Goal: Task Accomplishment & Management: Manage account settings

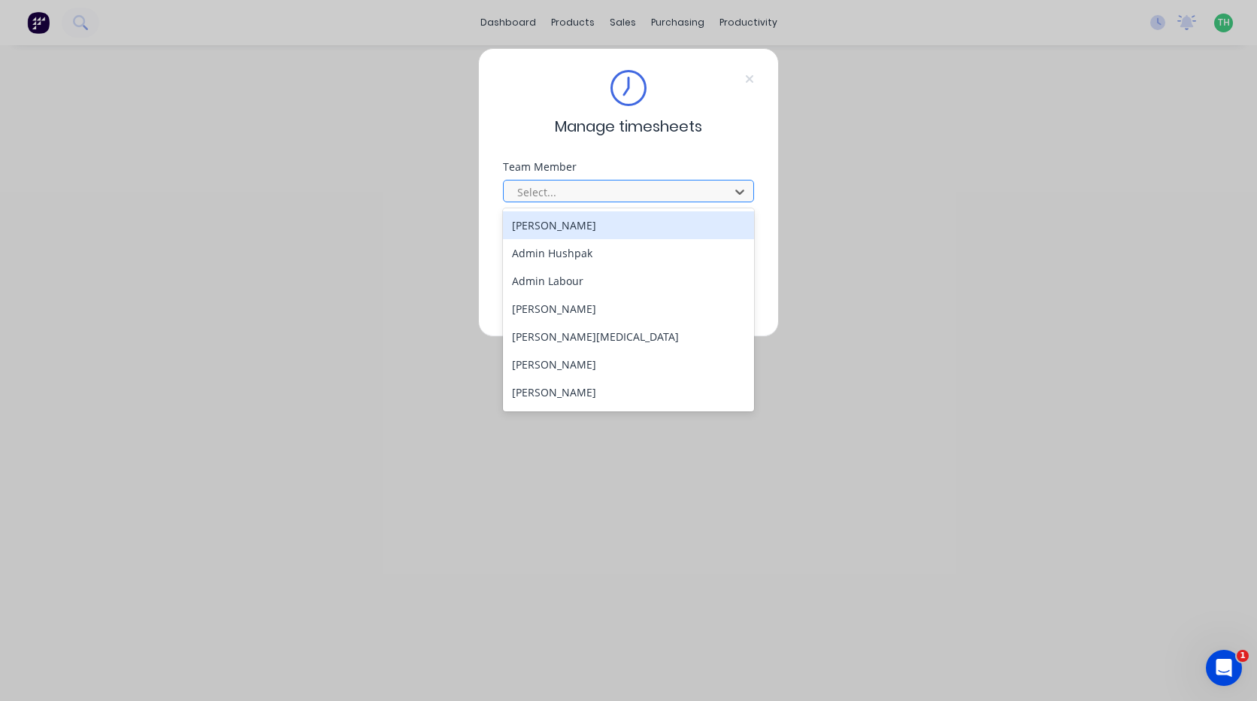
click at [580, 189] on div at bounding box center [619, 192] width 206 height 19
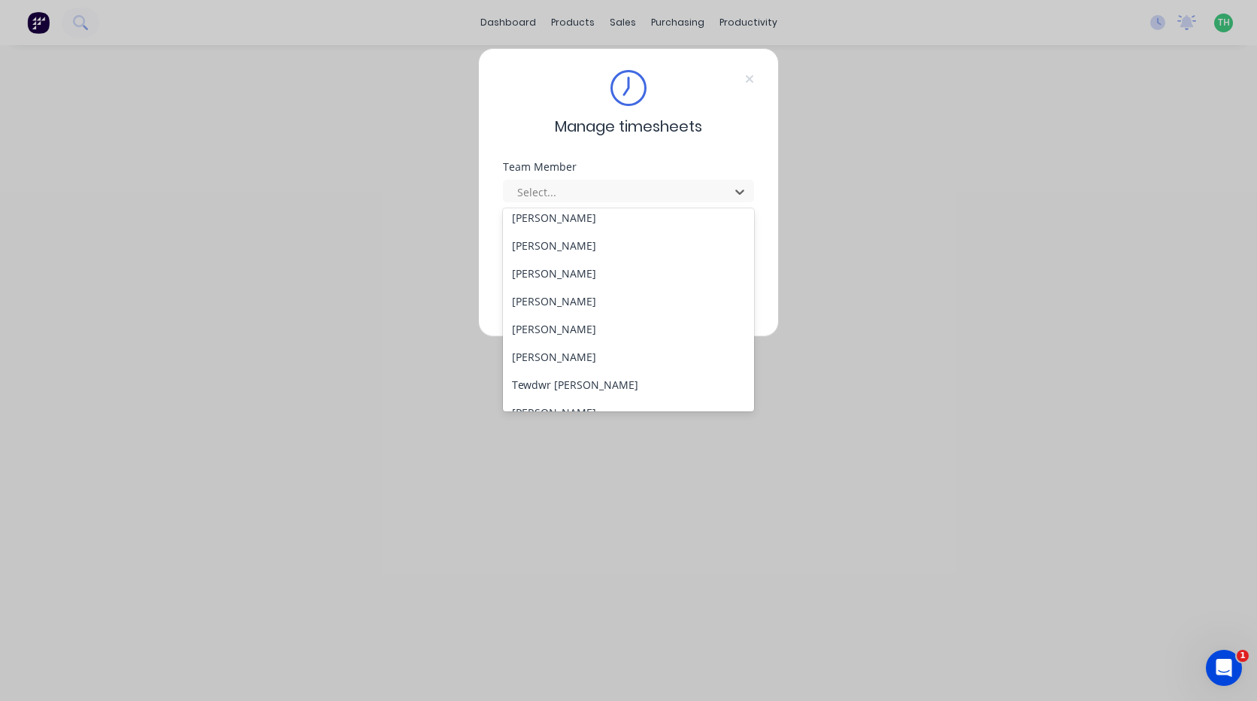
scroll to position [777, 0]
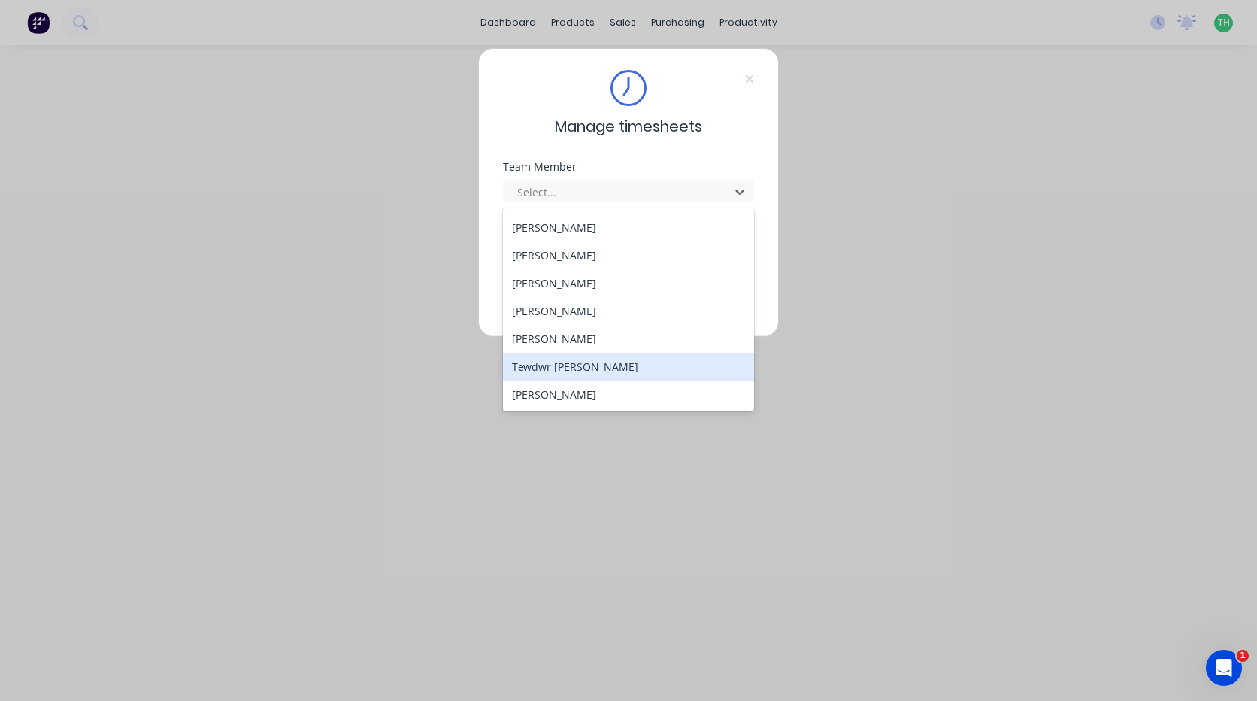
click at [620, 368] on div "Tewdwr [PERSON_NAME]" at bounding box center [628, 367] width 251 height 28
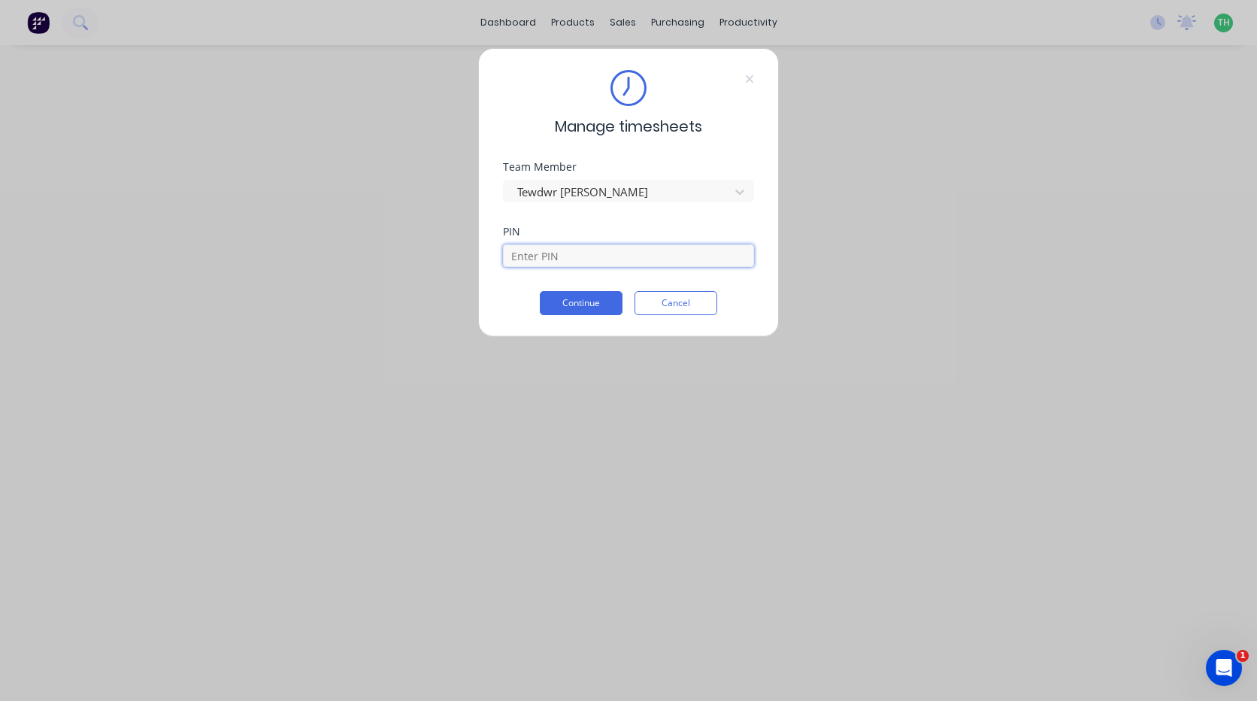
click at [588, 260] on input at bounding box center [628, 255] width 251 height 23
type input "2711"
click at [573, 311] on button "Continue" at bounding box center [581, 303] width 83 height 24
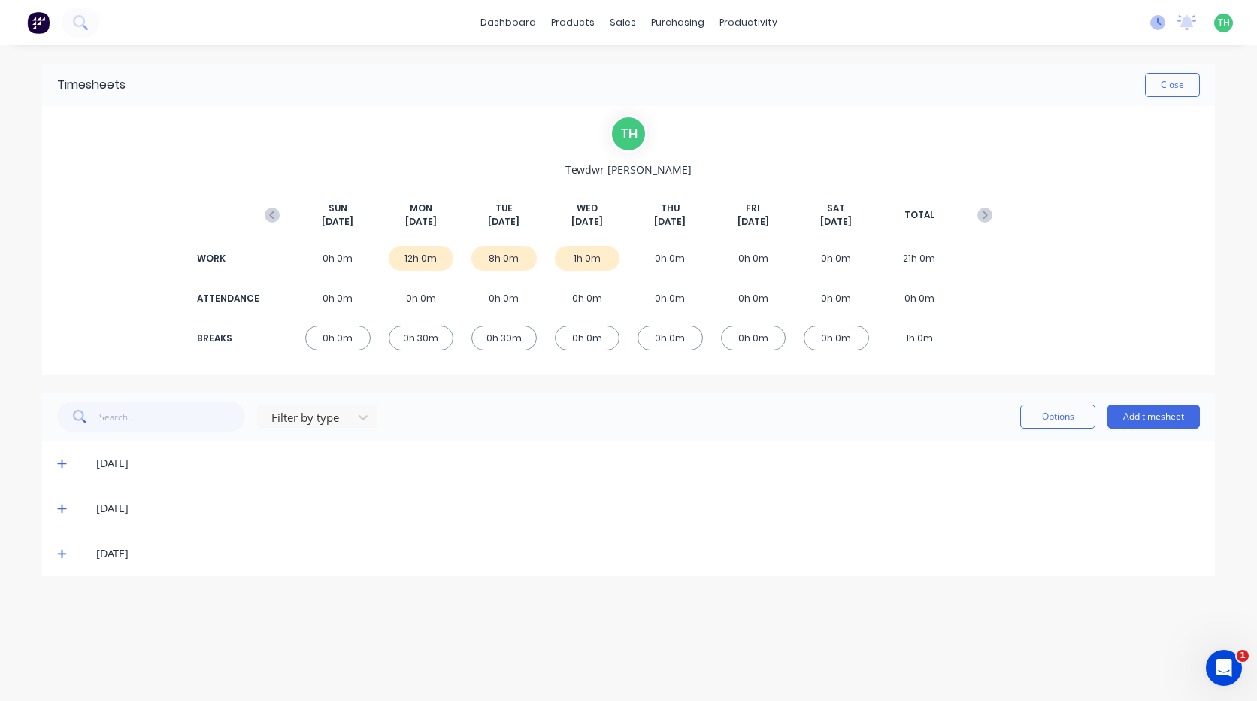
click at [1159, 25] on icon at bounding box center [1157, 22] width 15 height 15
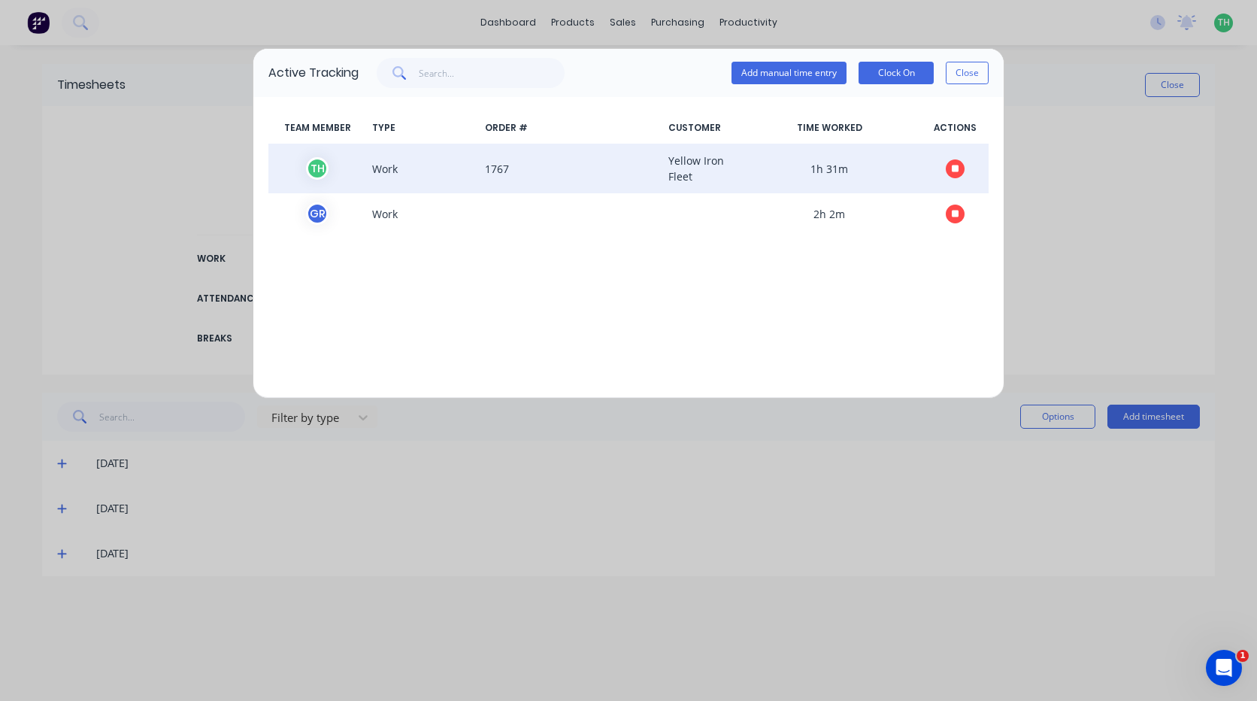
click at [952, 165] on icon "button" at bounding box center [956, 169] width 8 height 10
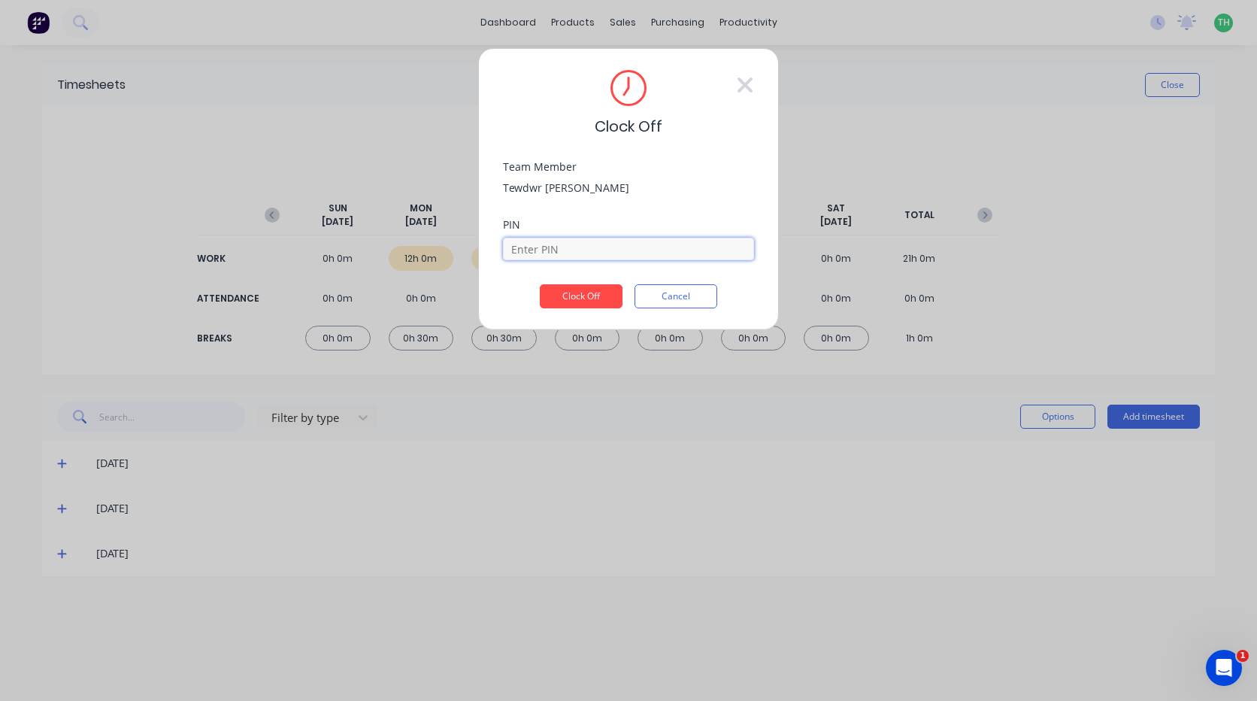
click at [574, 252] on input at bounding box center [628, 249] width 251 height 23
type input "2711"
click at [605, 302] on button "Clock Off" at bounding box center [581, 296] width 83 height 24
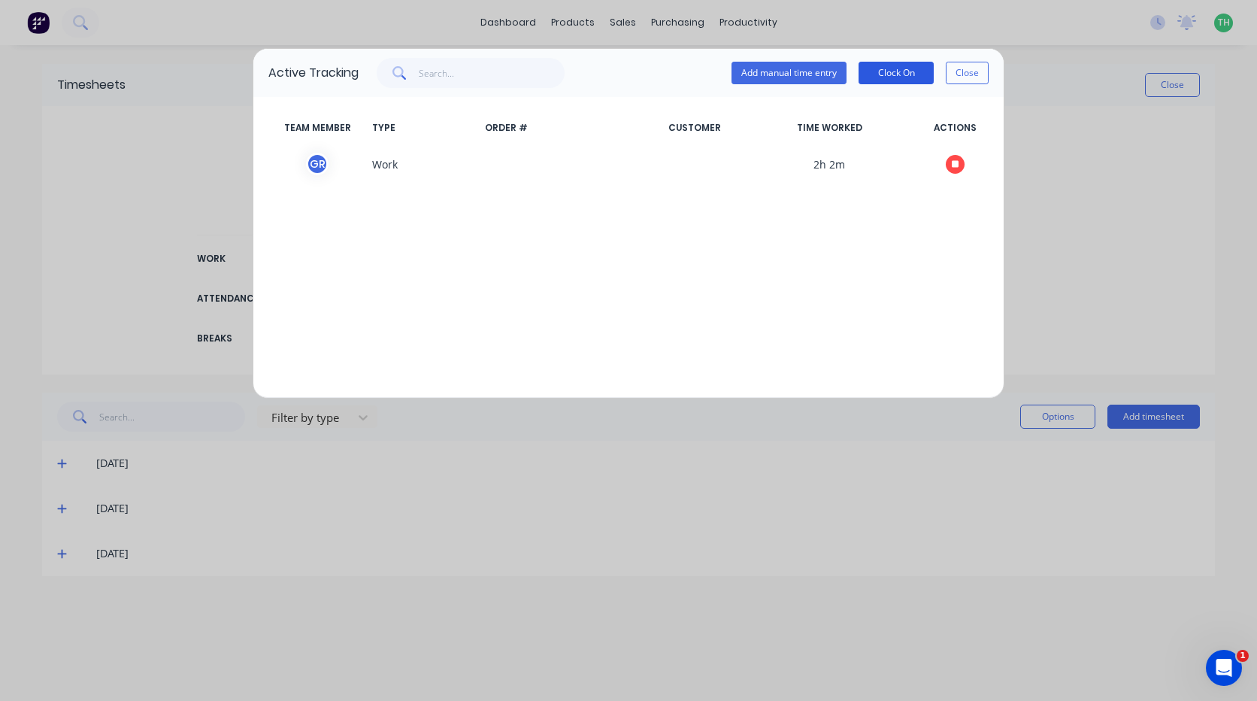
click at [893, 69] on button "Clock On" at bounding box center [896, 73] width 75 height 23
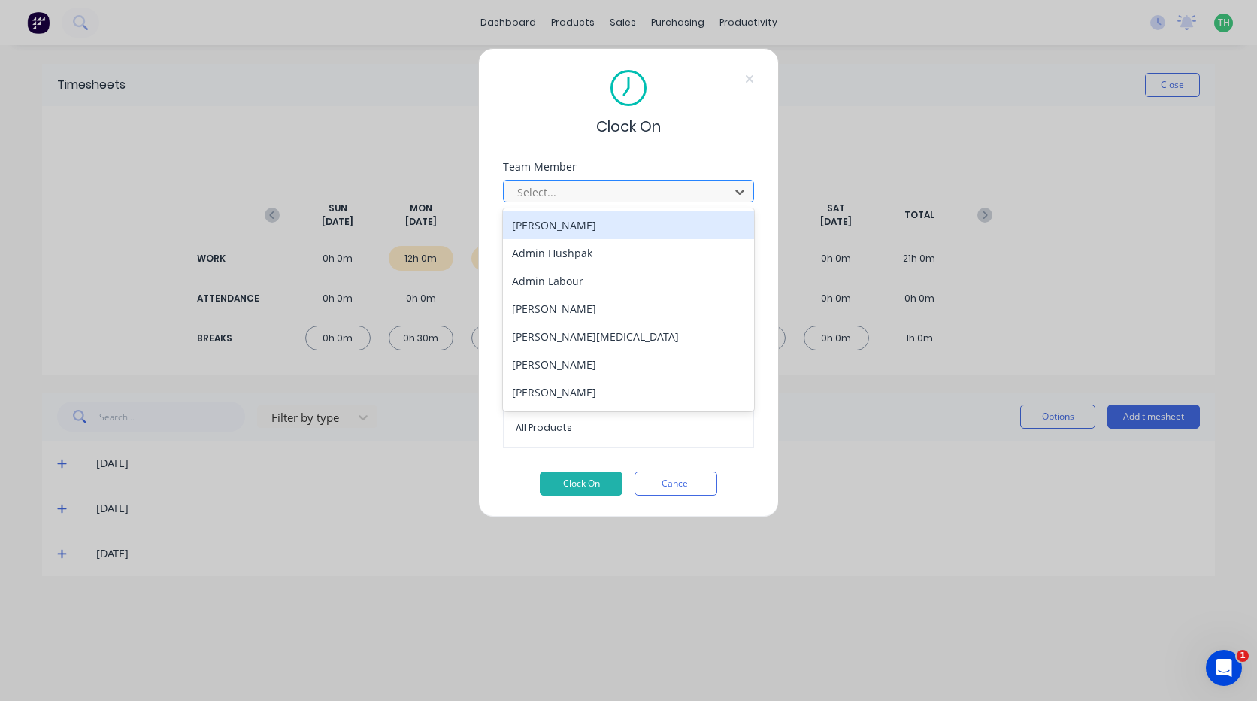
click at [573, 184] on div at bounding box center [619, 192] width 206 height 19
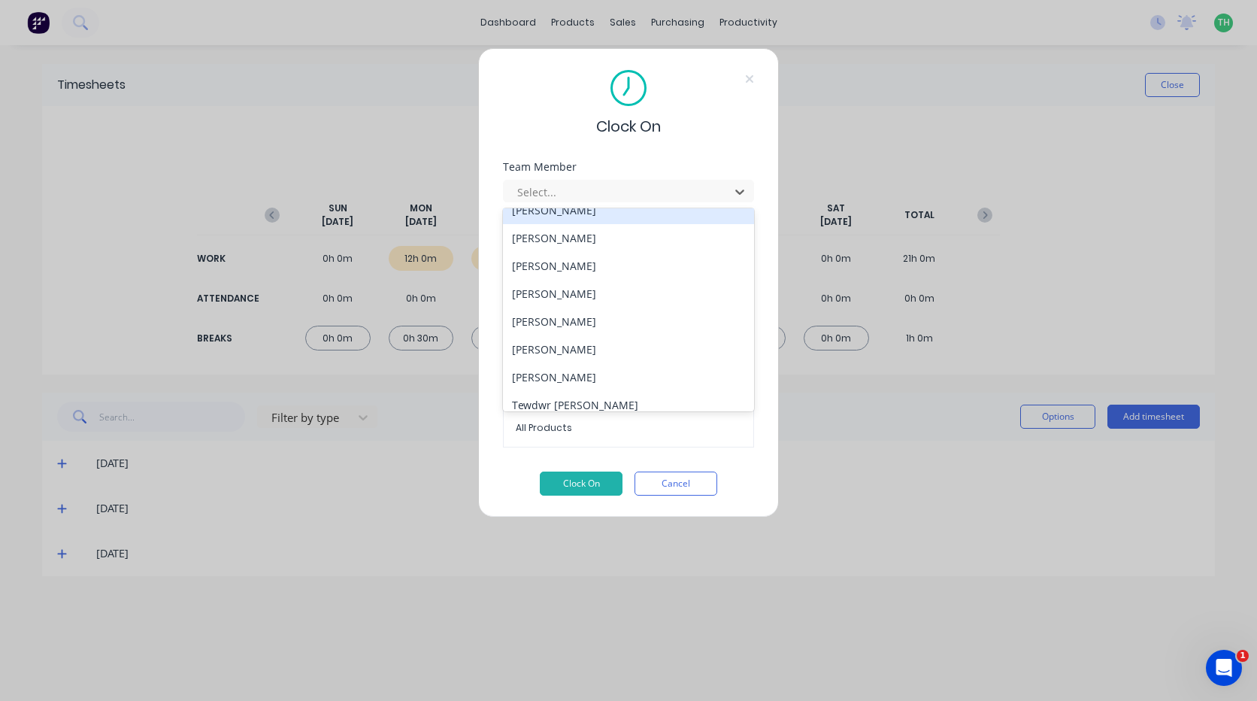
scroll to position [777, 0]
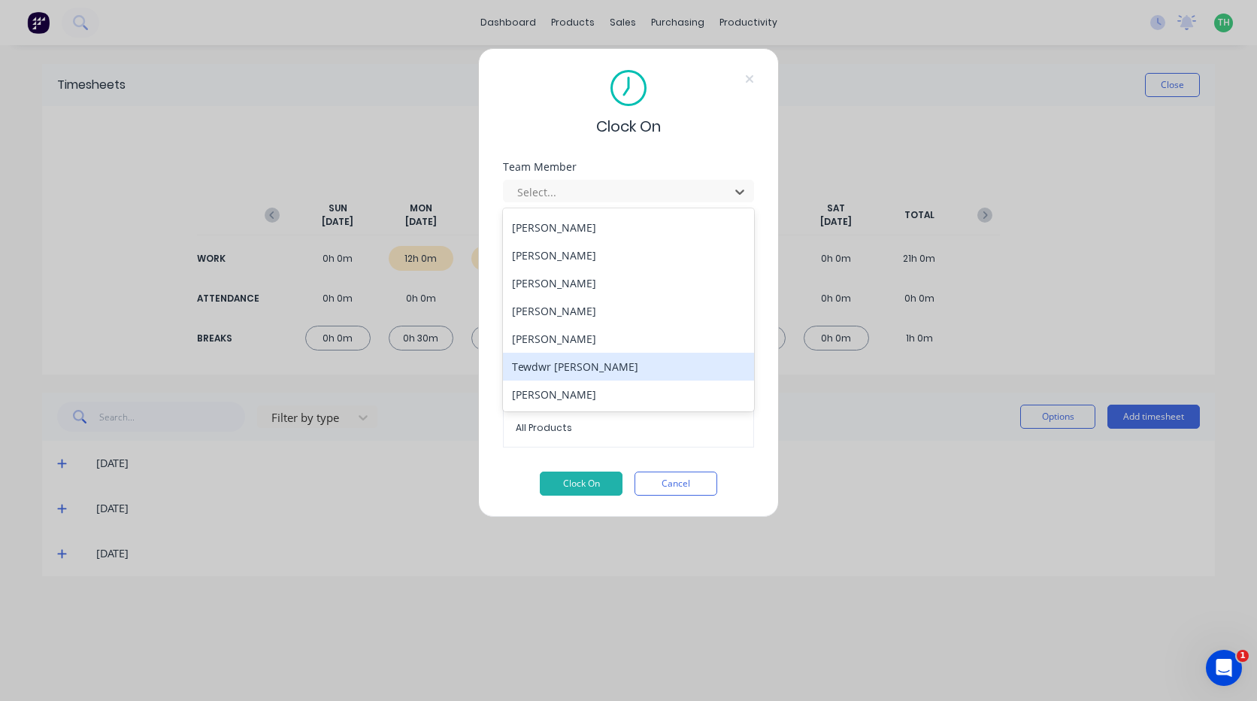
click at [629, 356] on div "Tewdwr [PERSON_NAME]" at bounding box center [628, 367] width 251 height 28
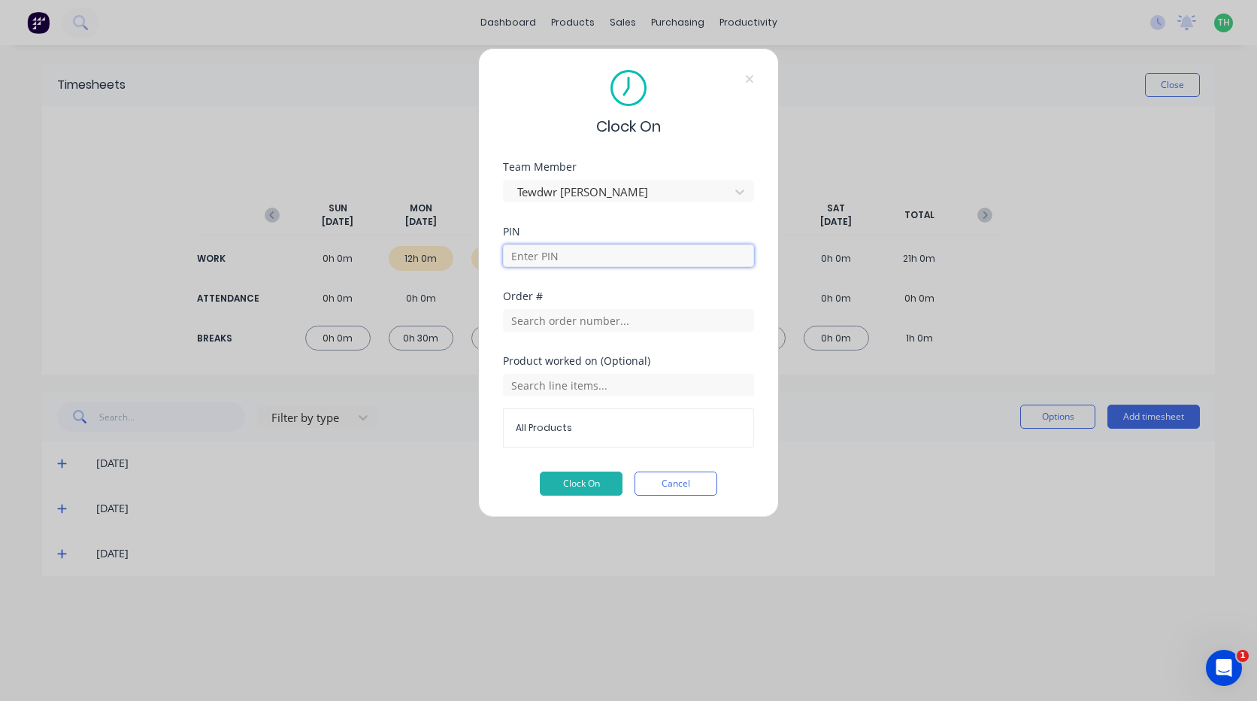
click at [601, 250] on input at bounding box center [628, 255] width 251 height 23
type input "2711"
click at [575, 475] on button "Clock On" at bounding box center [581, 483] width 83 height 24
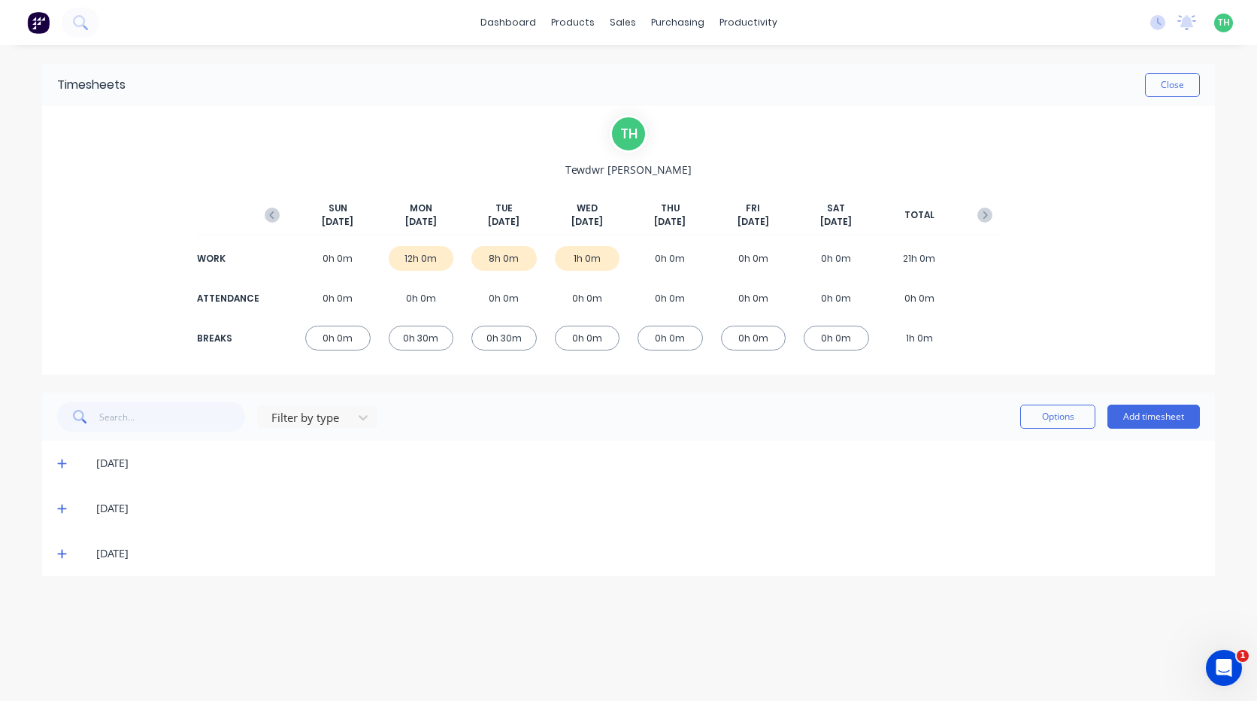
click at [64, 550] on icon at bounding box center [62, 553] width 10 height 11
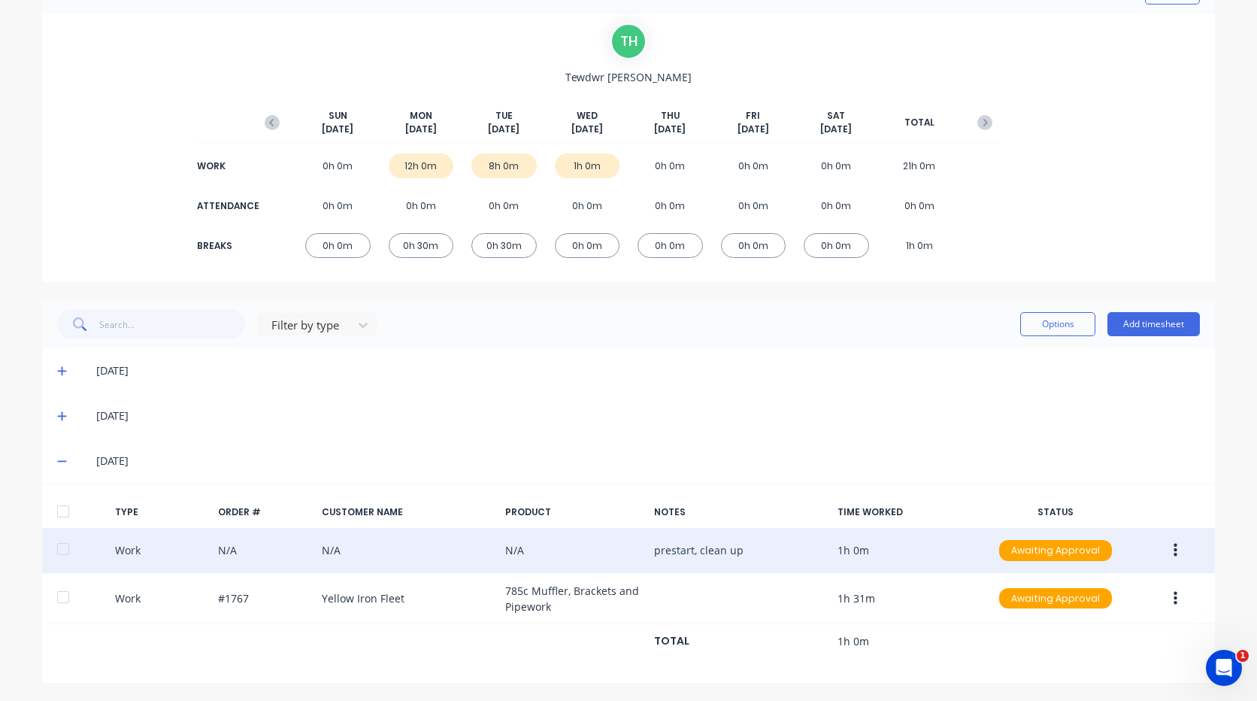
scroll to position [93, 0]
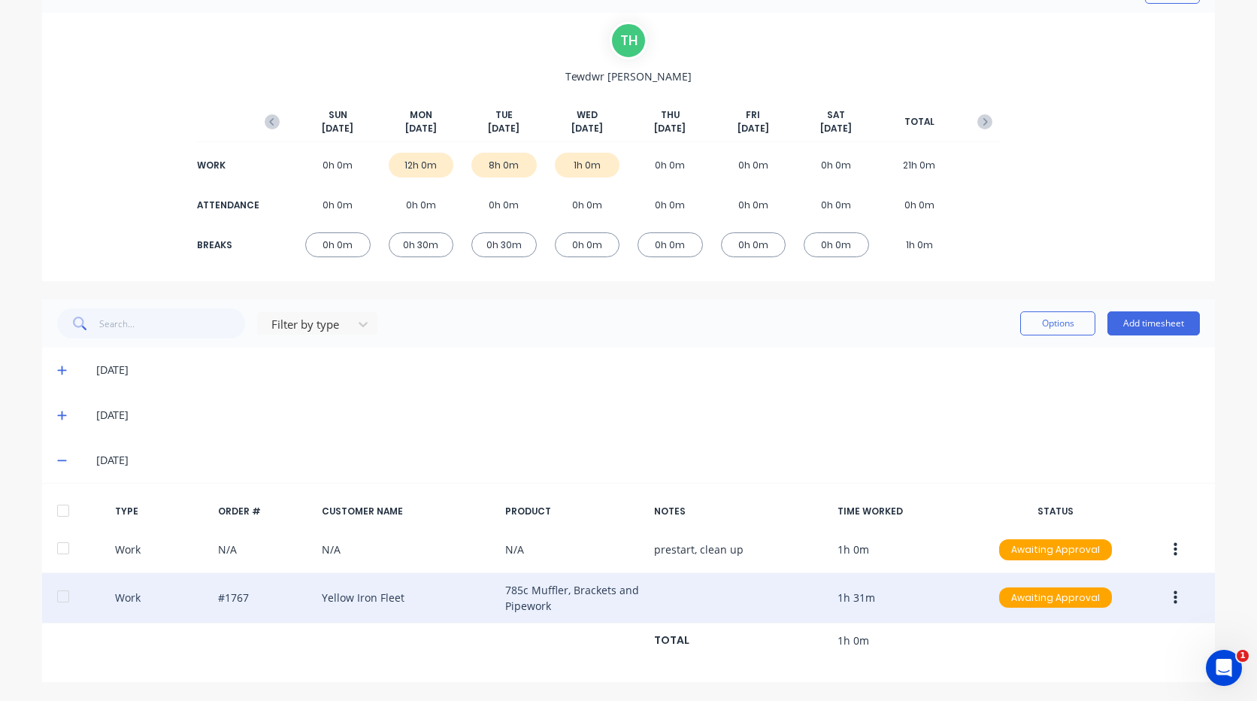
click at [1181, 603] on button "button" at bounding box center [1175, 597] width 35 height 27
click at [1091, 568] on div "Edit" at bounding box center [1122, 571] width 116 height 22
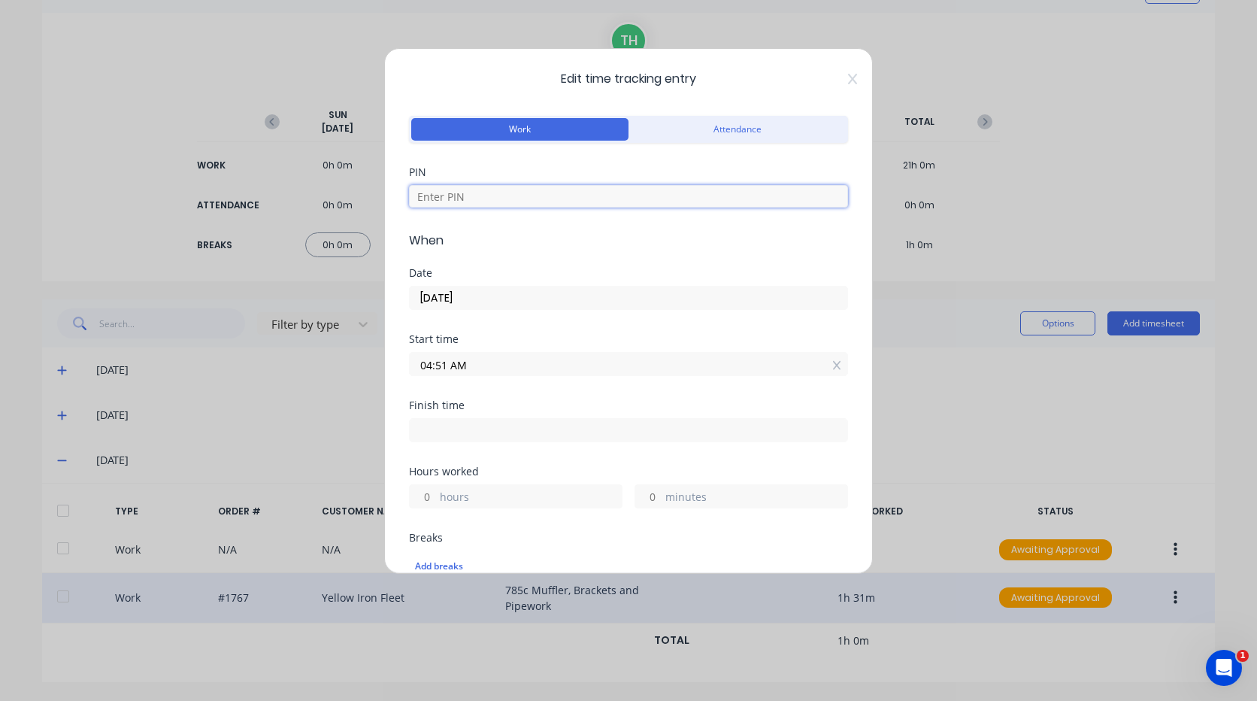
click at [478, 203] on input at bounding box center [628, 196] width 439 height 23
type input "2711"
click at [476, 366] on input "04:51 AM" at bounding box center [629, 364] width 438 height 23
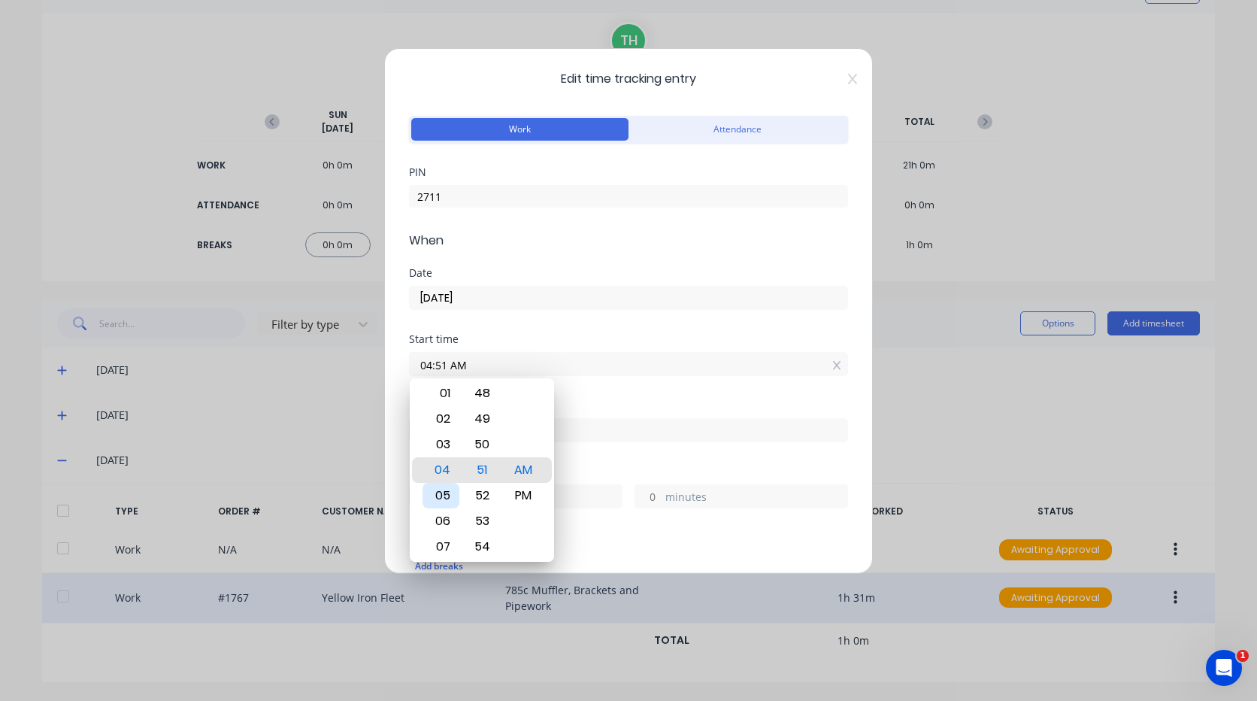
click at [444, 495] on div "05" at bounding box center [441, 496] width 37 height 26
type input "05:00 AM"
click at [620, 390] on div "Start time 05:00 AM" at bounding box center [628, 367] width 439 height 66
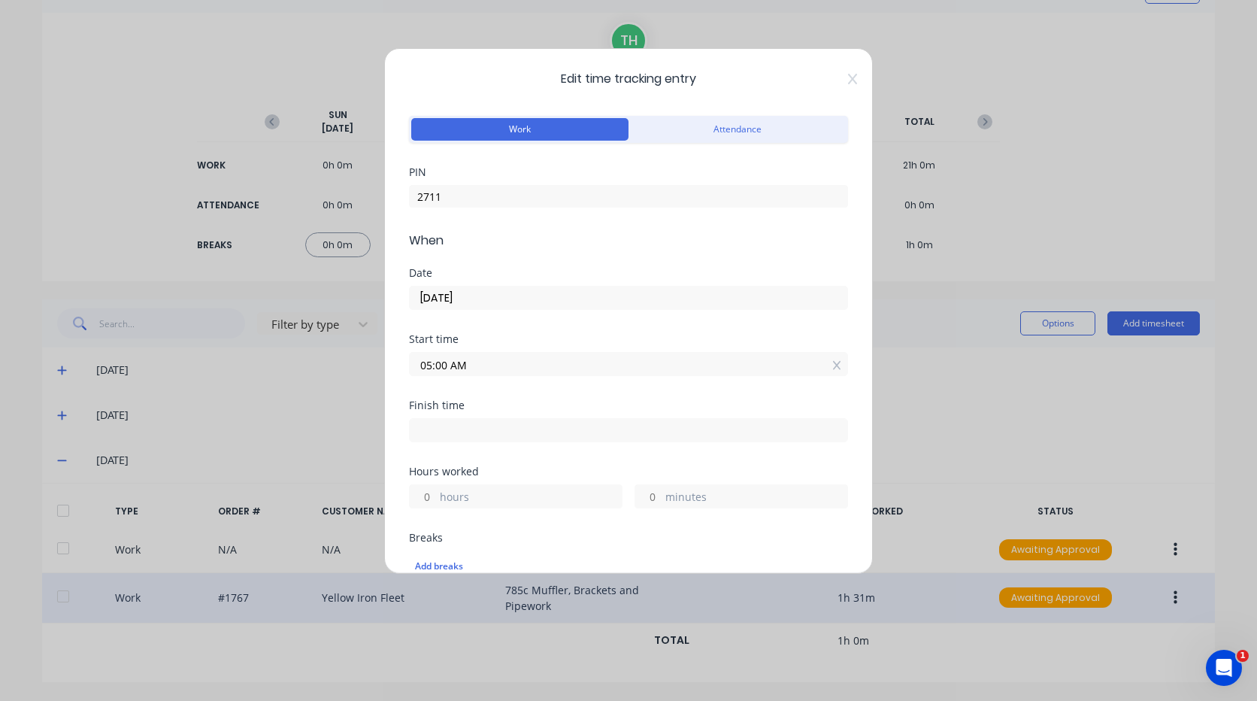
click at [490, 437] on input at bounding box center [629, 430] width 438 height 23
type input "06:23 AM"
type input "1"
type input "23"
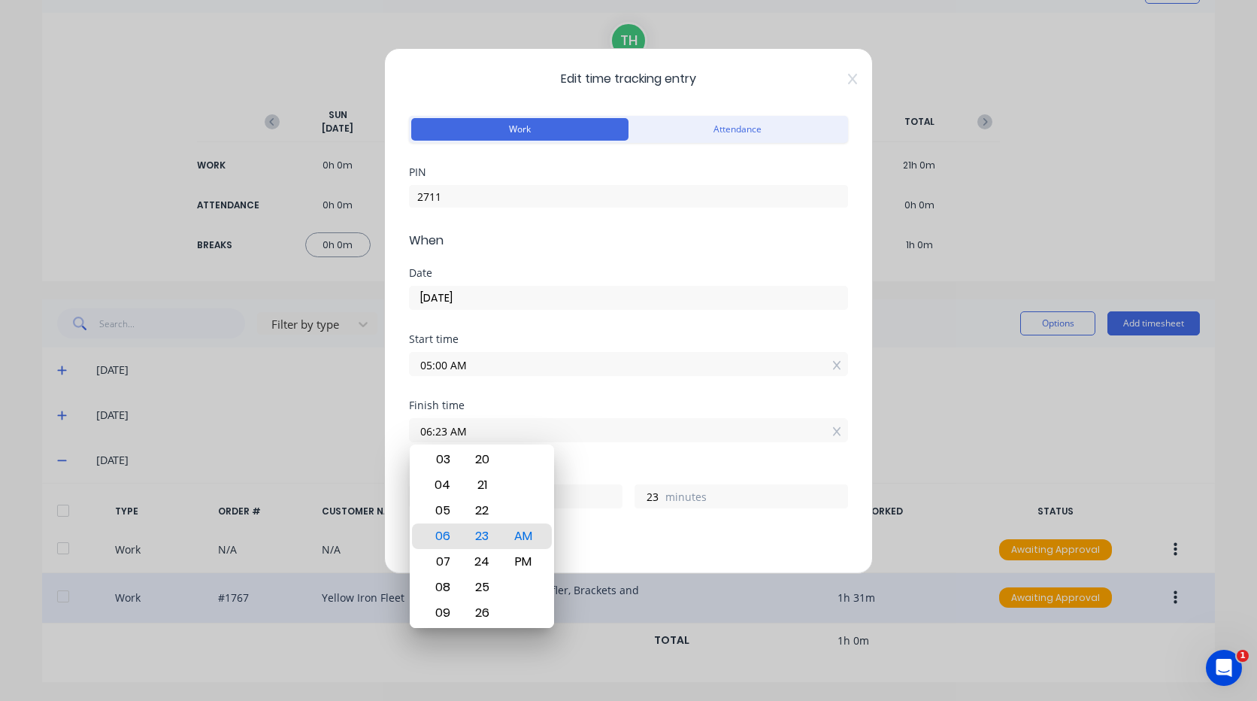
click at [521, 385] on div "Start time 05:00 AM" at bounding box center [628, 367] width 439 height 66
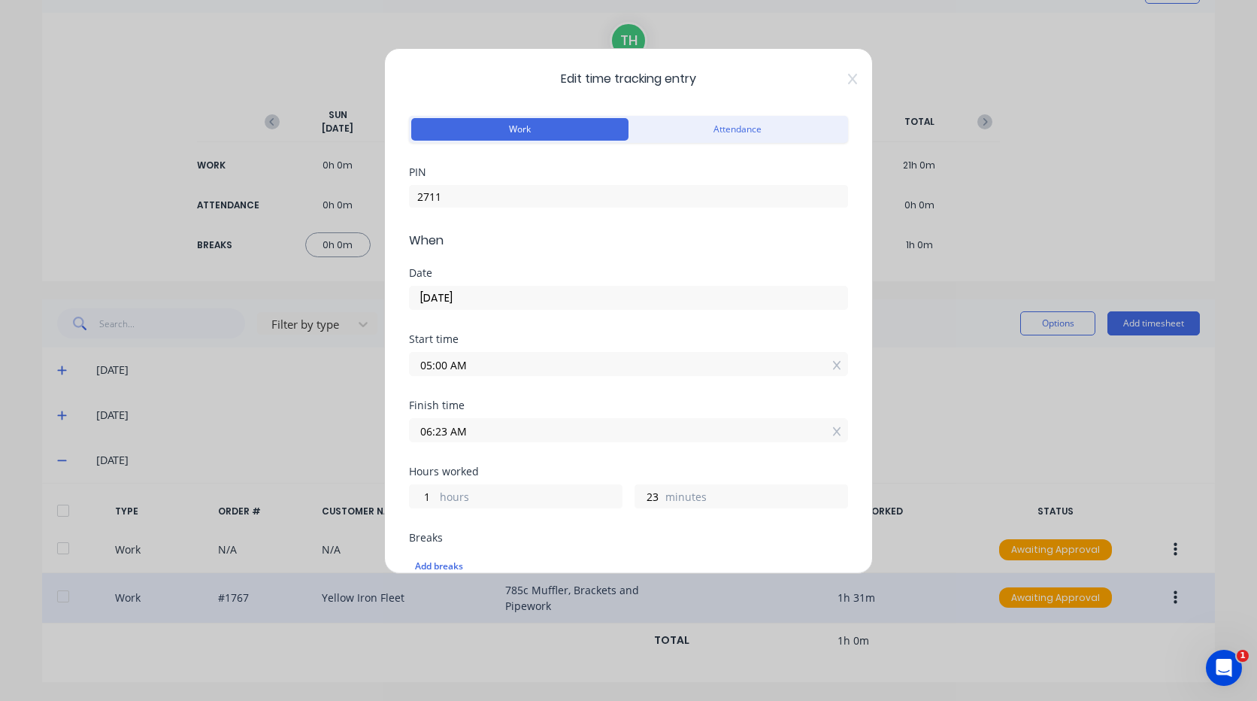
click at [471, 432] on input "06:23 AM" at bounding box center [629, 430] width 438 height 23
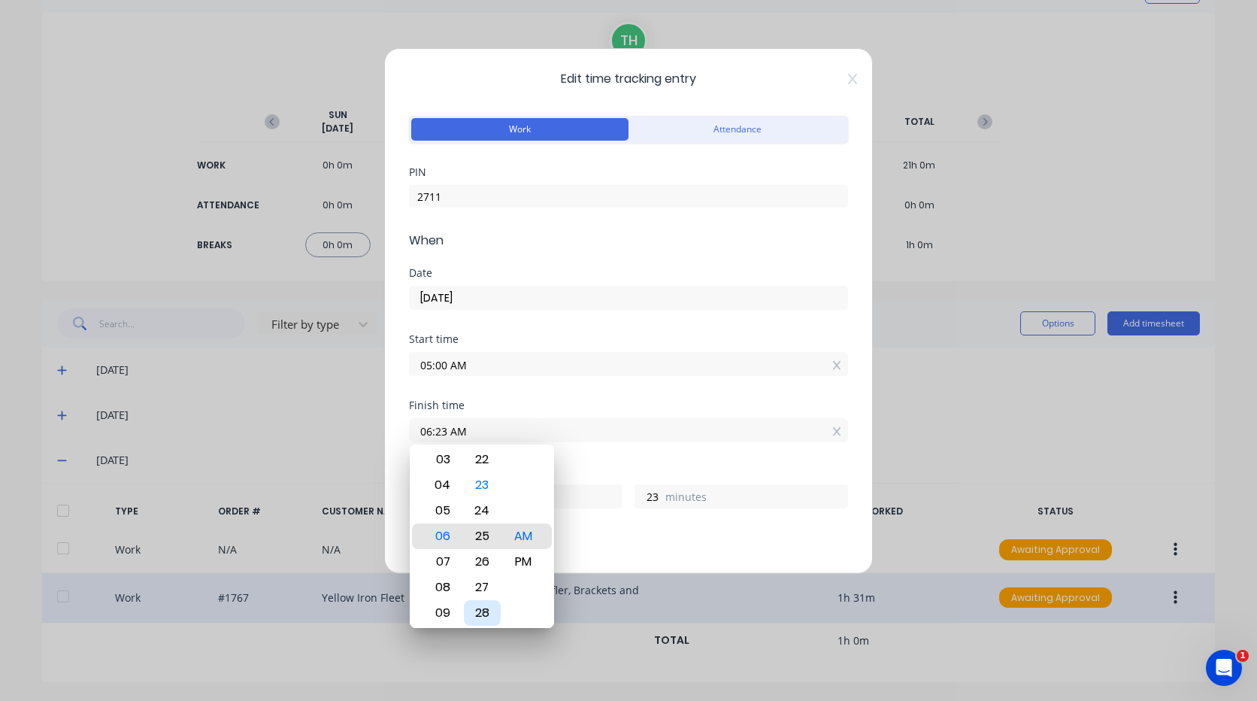
type input "06:25 AM"
type input "25"
type input "06:27 AM"
type input "27"
click at [484, 610] on div "30" at bounding box center [482, 613] width 37 height 26
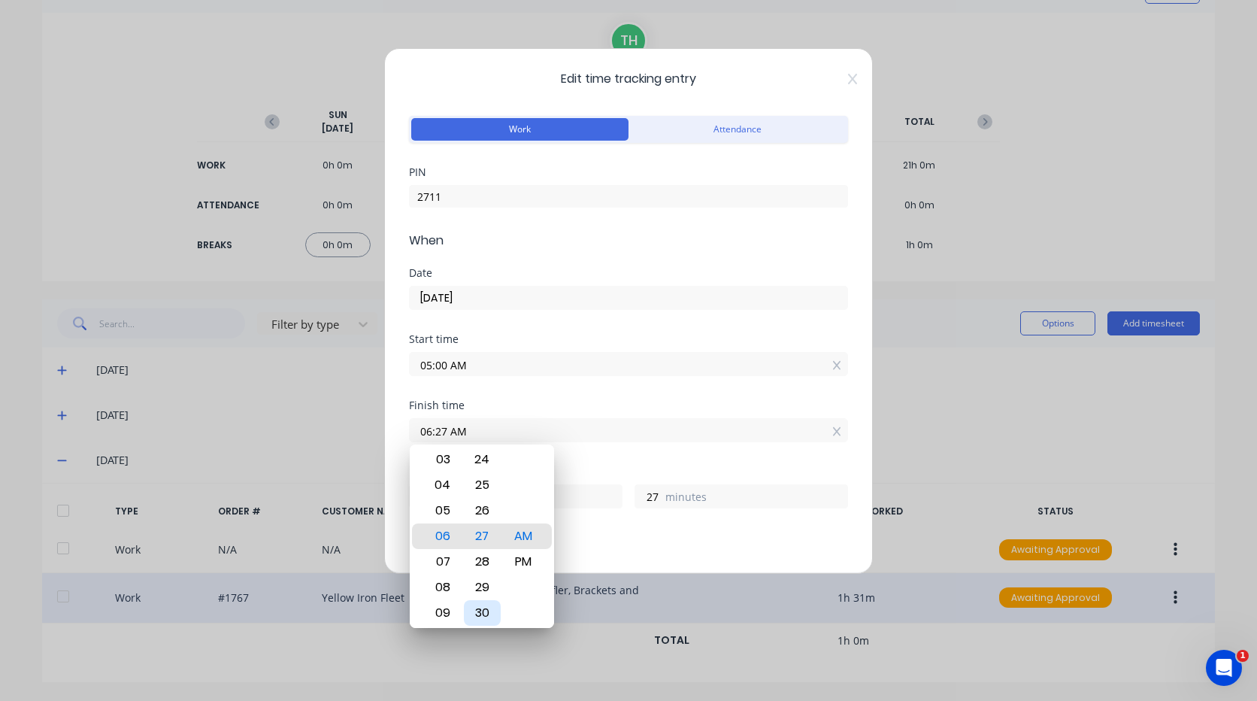
type input "06:30 AM"
type input "30"
click at [571, 455] on div "Finish time 06:30 AM" at bounding box center [628, 433] width 439 height 66
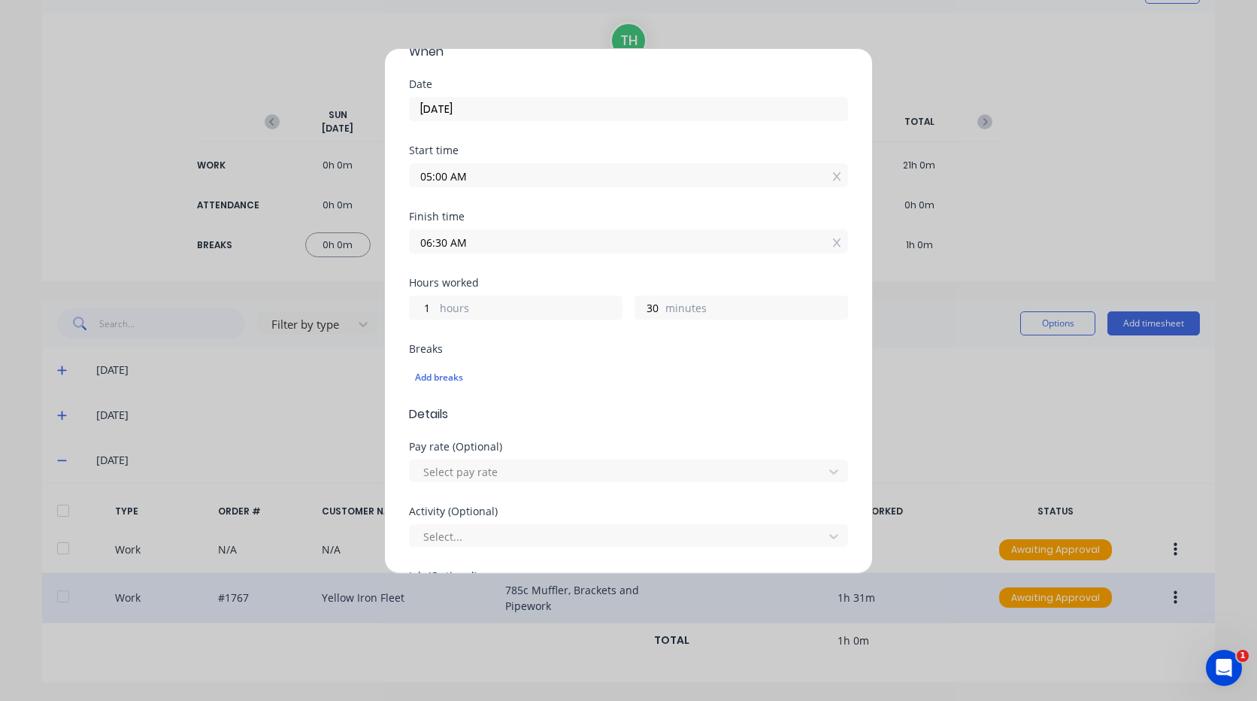
scroll to position [226, 0]
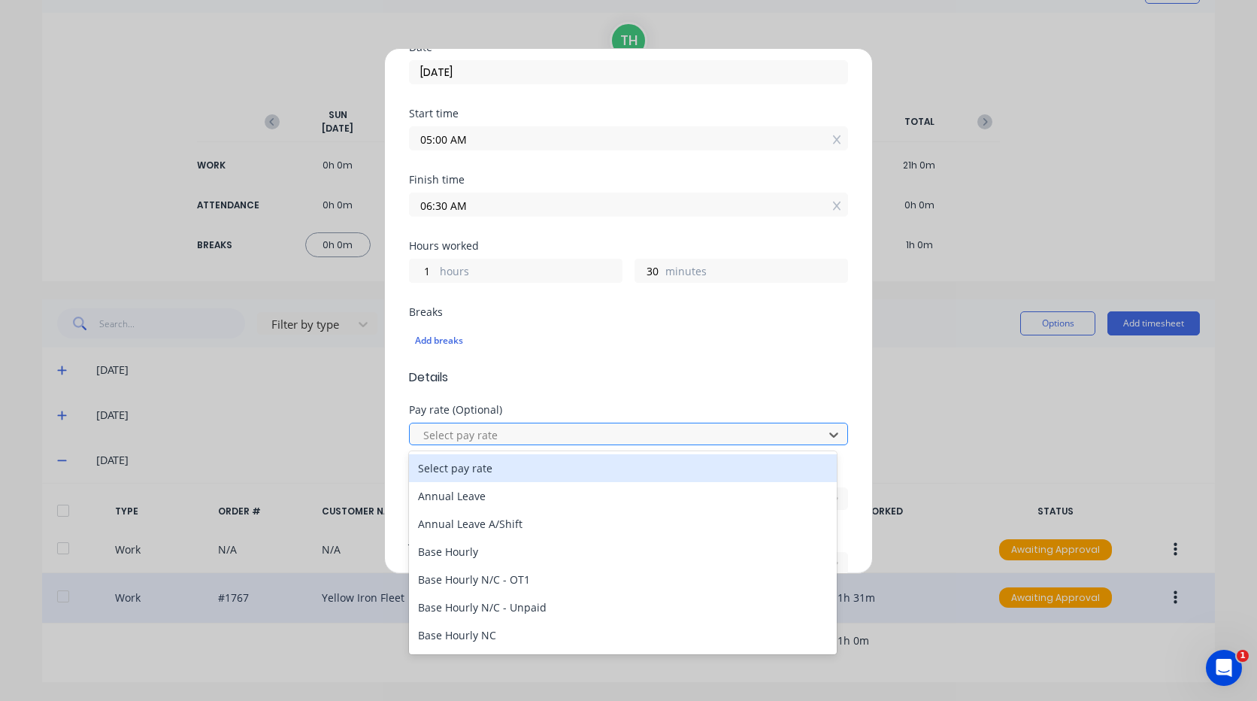
click at [514, 436] on div at bounding box center [619, 435] width 394 height 19
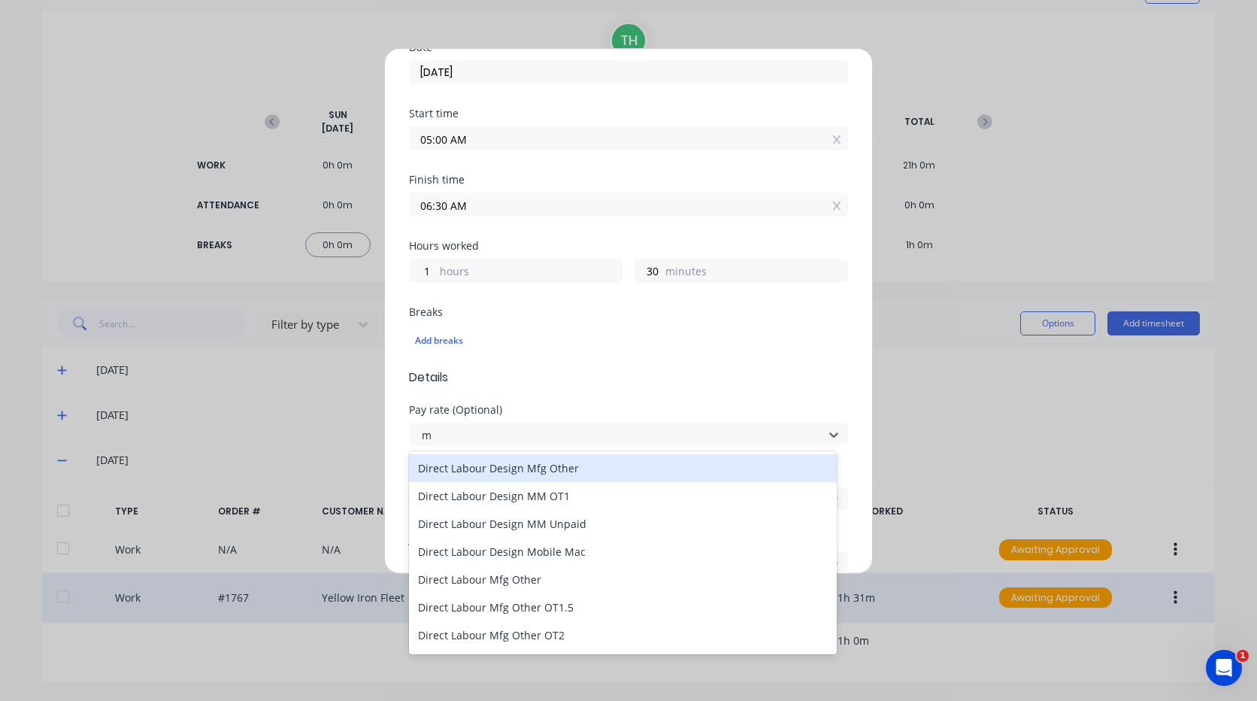
type input "mo"
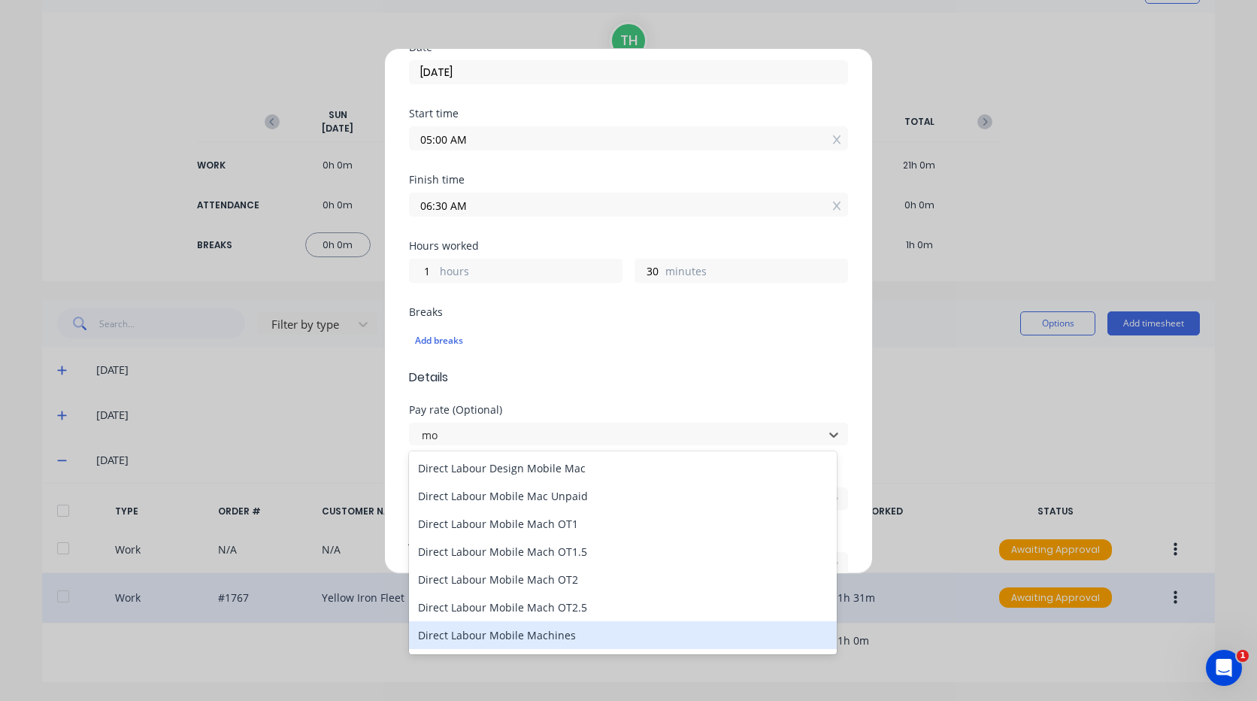
click at [522, 638] on div "Direct Labour Mobile Machines" at bounding box center [623, 635] width 428 height 28
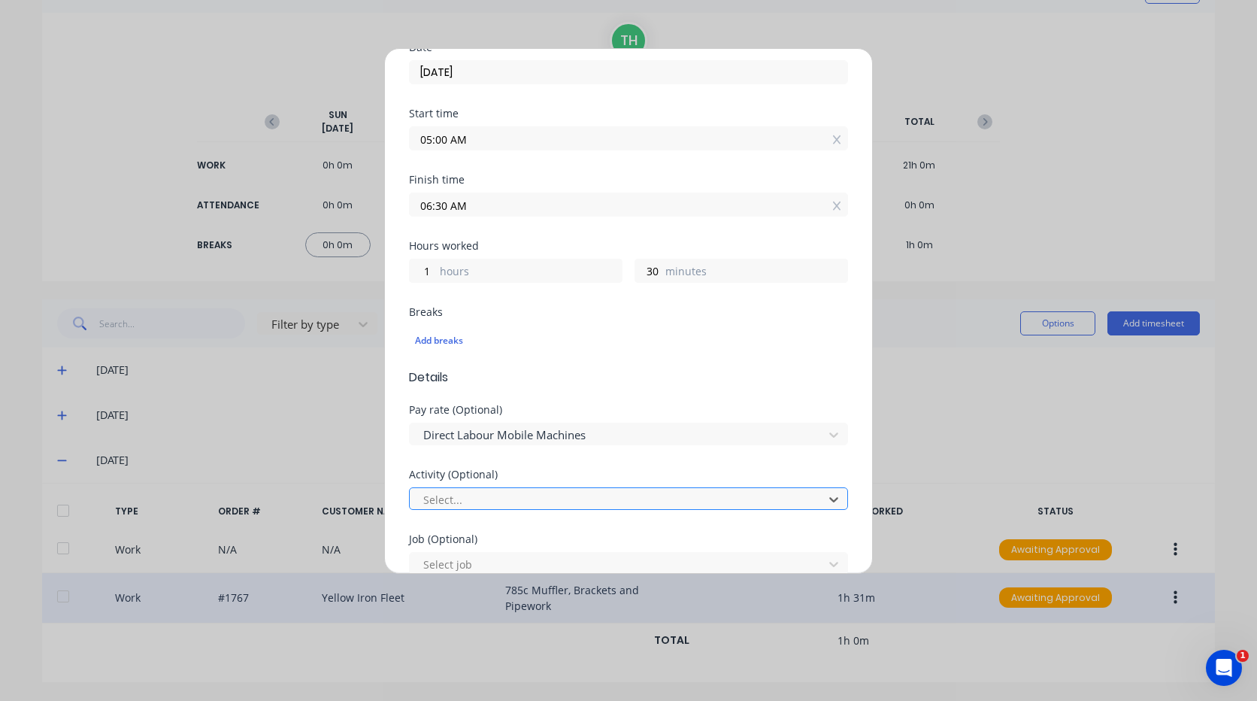
click at [505, 499] on div at bounding box center [619, 499] width 394 height 19
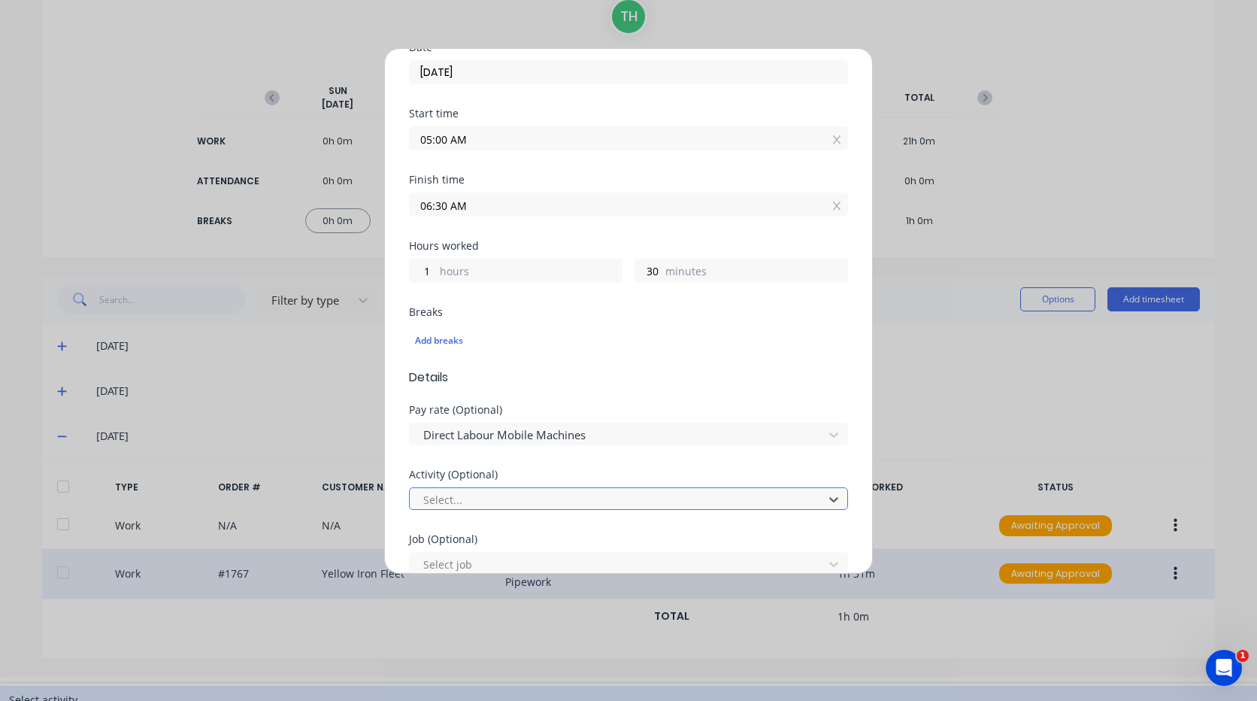
type input "m"
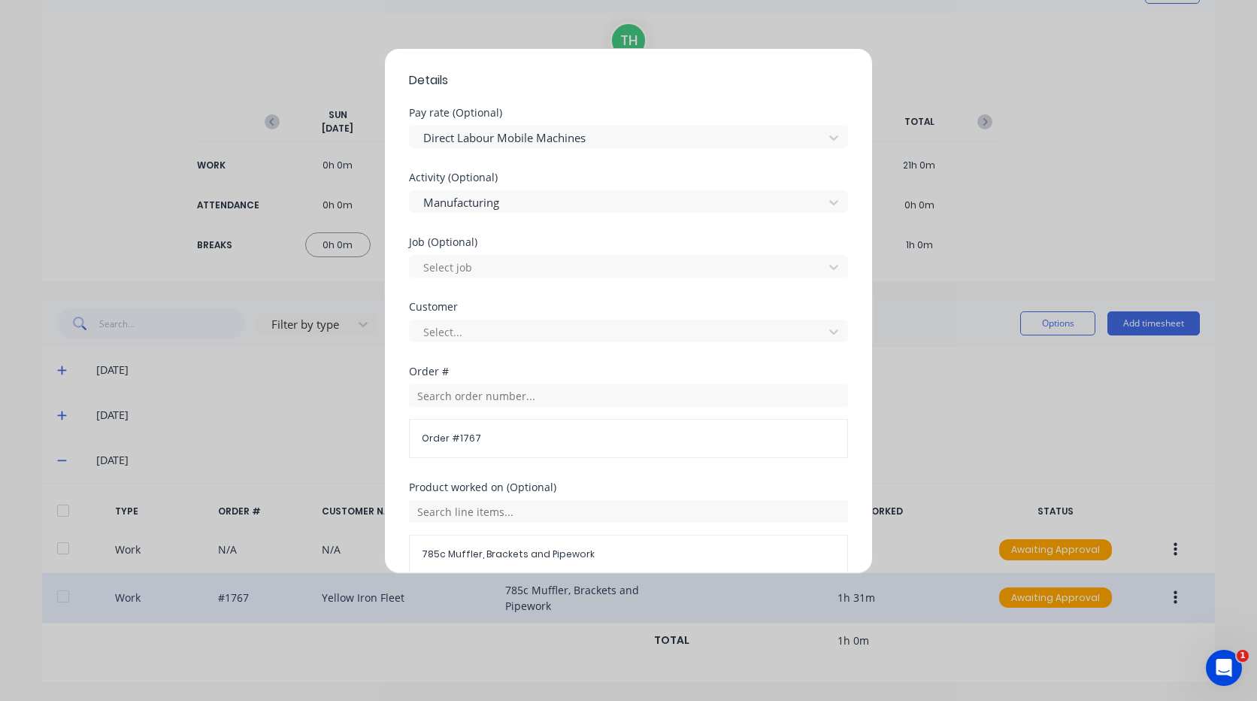
scroll to position [526, 0]
click at [474, 259] on div at bounding box center [619, 263] width 394 height 19
click at [432, 261] on input "1667" at bounding box center [435, 264] width 27 height 16
type input "1767"
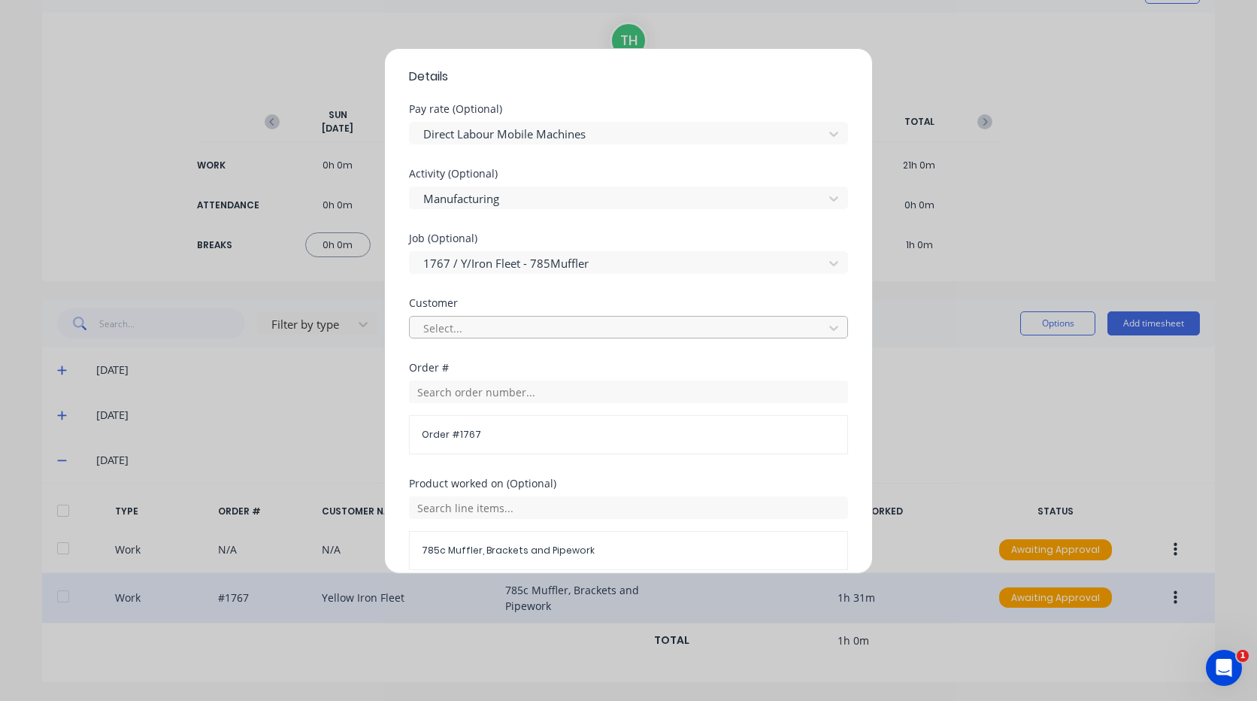
click at [480, 326] on div at bounding box center [619, 328] width 394 height 19
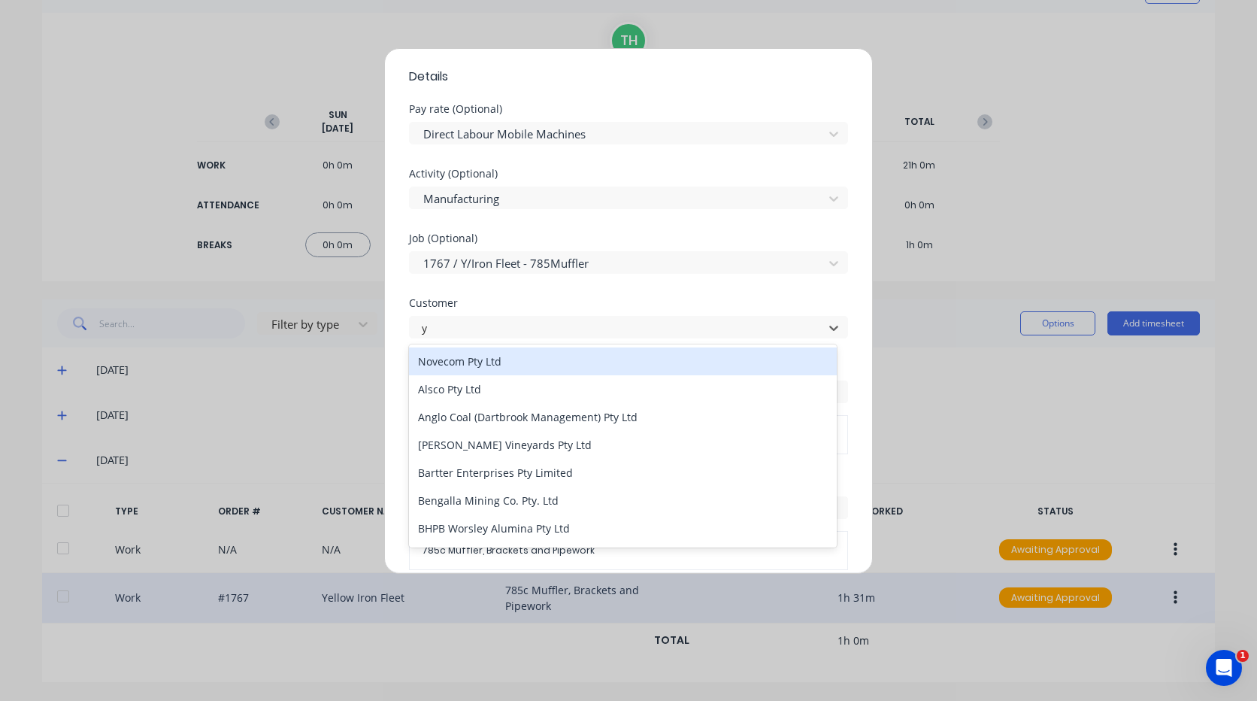
type input "ye"
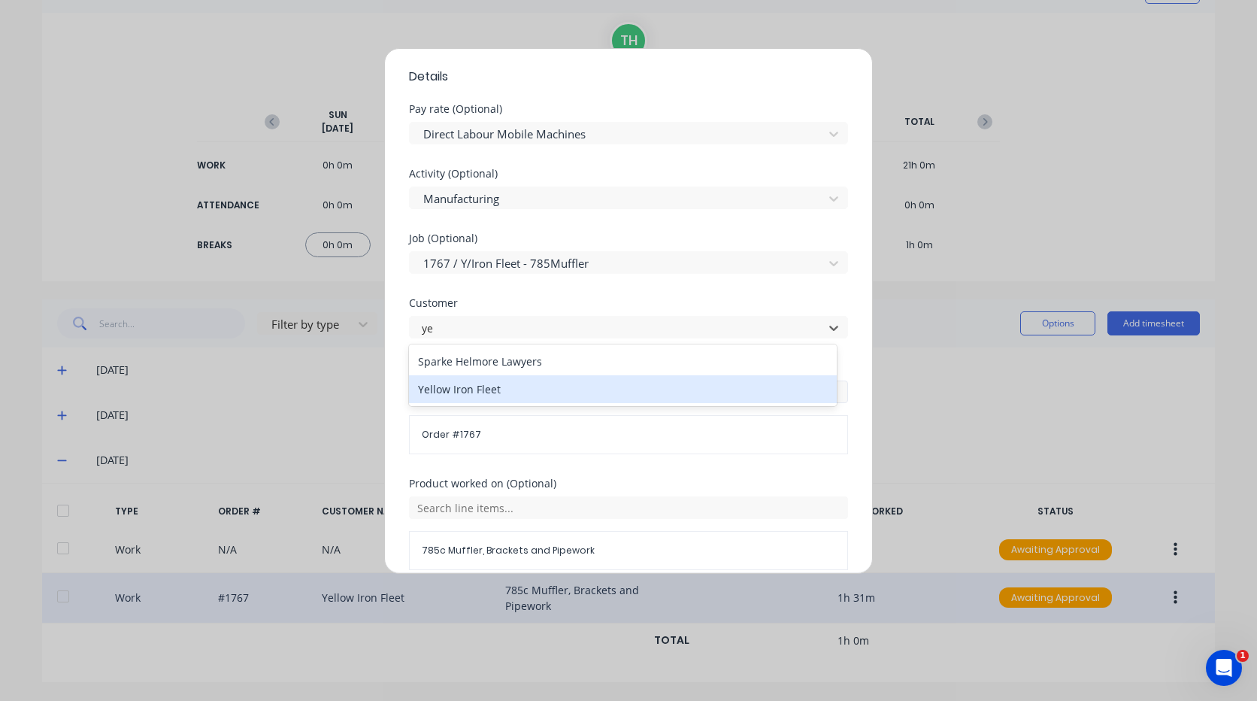
click at [493, 395] on div "Yellow Iron Fleet" at bounding box center [623, 389] width 428 height 28
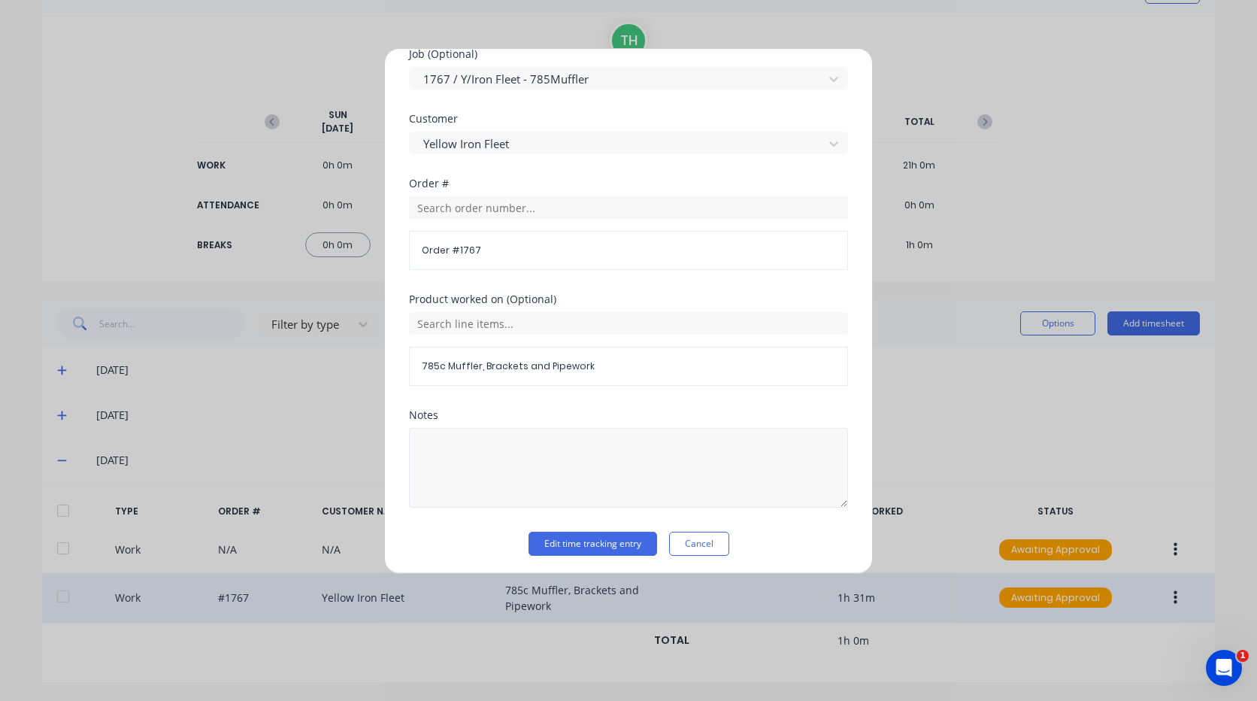
scroll to position [714, 0]
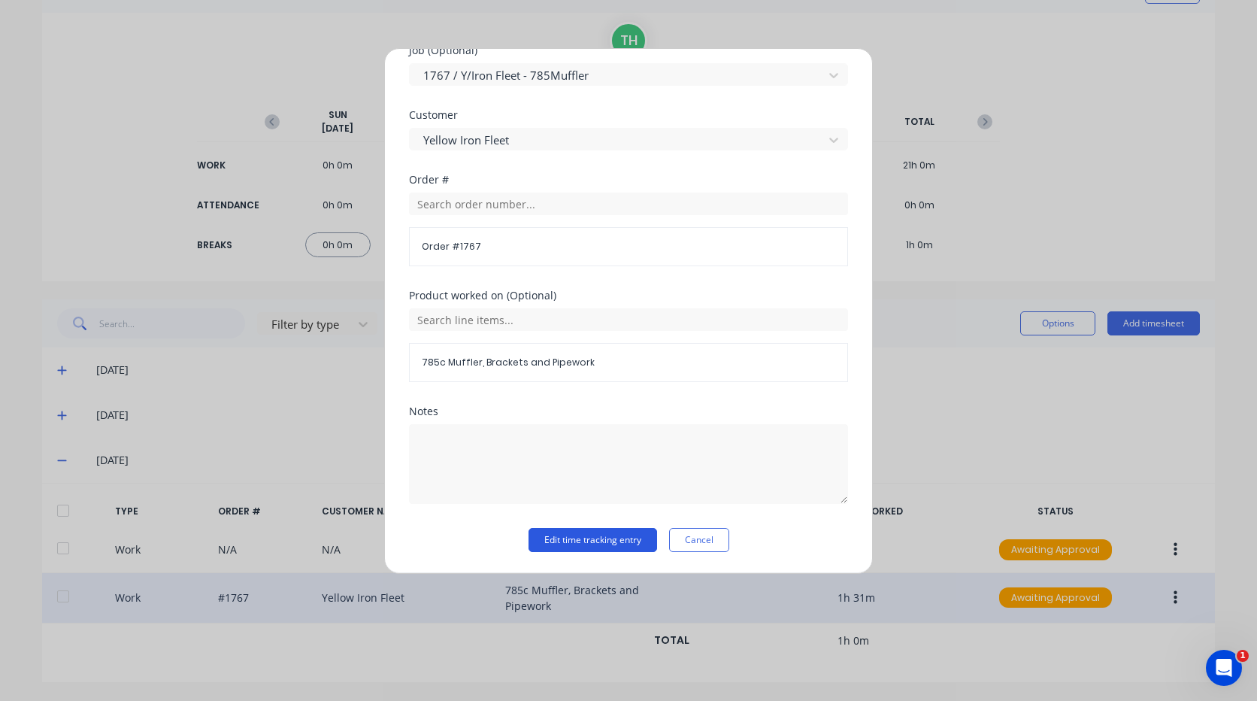
click at [581, 545] on button "Edit time tracking entry" at bounding box center [593, 540] width 129 height 24
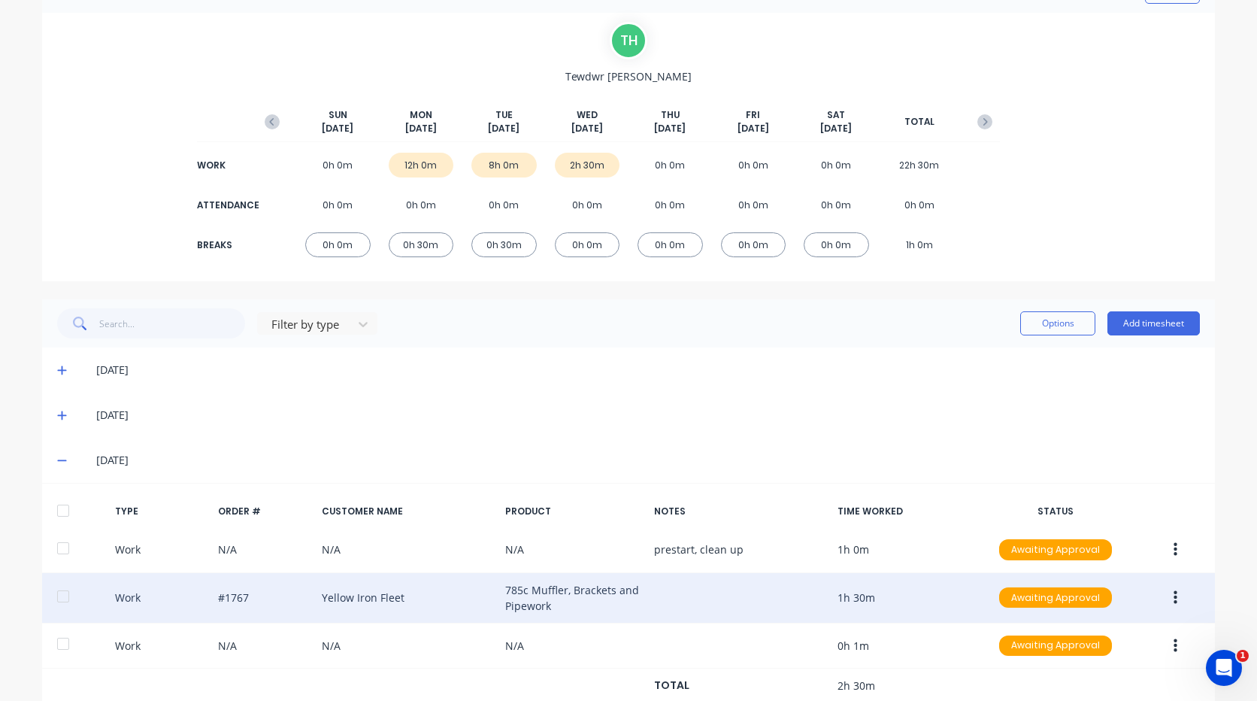
scroll to position [138, 0]
